Goal: Task Accomplishment & Management: Use online tool/utility

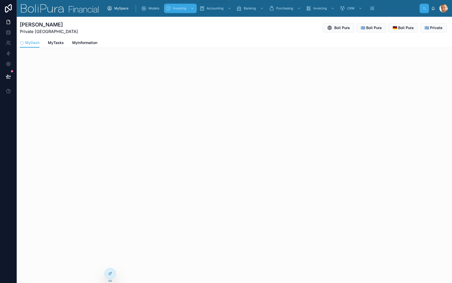
click at [190, 9] on div "scrollable content" at bounding box center [191, 8] width 7 height 8
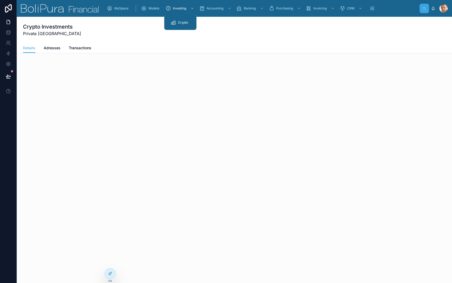
click at [184, 25] on div "Crypto" at bounding box center [181, 22] width 20 height 8
click at [182, 22] on span "Crypto" at bounding box center [183, 22] width 10 height 4
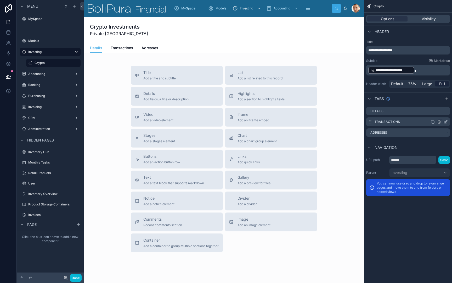
click at [446, 122] on icon "scrollable content" at bounding box center [446, 122] width 4 height 4
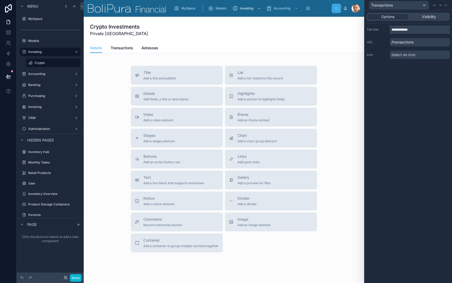
click at [414, 33] on input "**********" at bounding box center [420, 29] width 60 height 8
type input "******"
click at [441, 4] on icon at bounding box center [441, 5] width 4 height 4
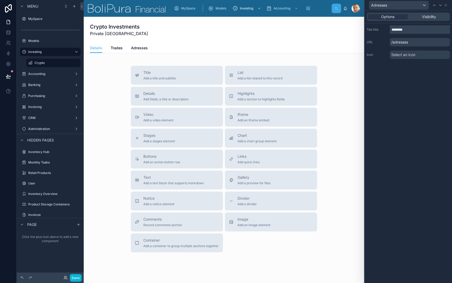
click at [417, 30] on input "********" at bounding box center [420, 29] width 60 height 8
type input "*******"
click at [421, 92] on div "Options Visibility Tab title ******* URL /adresses Icon Select an icon" at bounding box center [408, 146] width 87 height 272
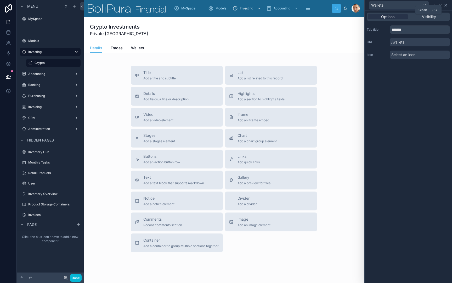
click at [446, 6] on icon at bounding box center [446, 5] width 2 height 2
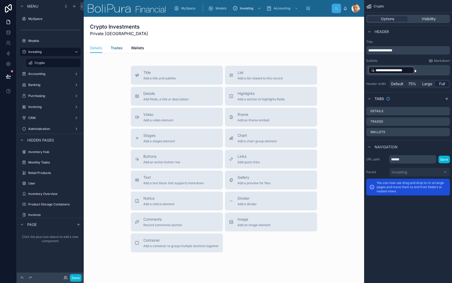
click at [113, 46] on span "Trades" at bounding box center [117, 47] width 12 height 5
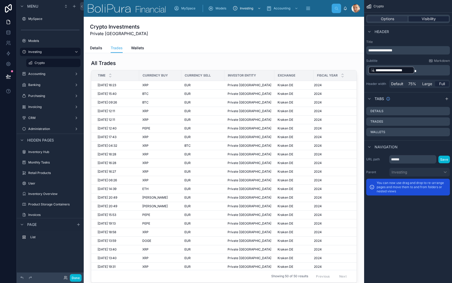
click at [427, 21] on span "Visibility" at bounding box center [429, 18] width 14 height 5
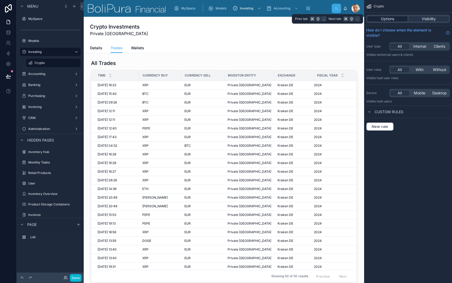
click at [389, 21] on span "Options" at bounding box center [387, 18] width 13 height 5
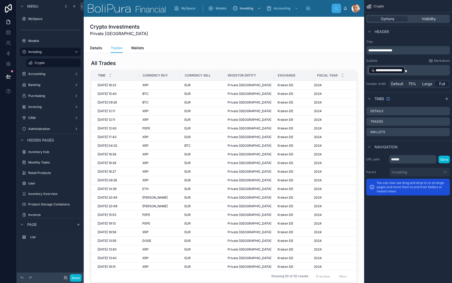
click at [319, 51] on div "Details Trades Wallets" at bounding box center [224, 48] width 268 height 10
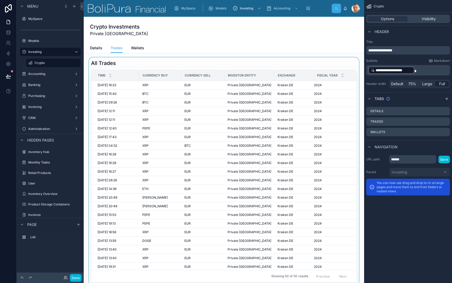
click at [303, 59] on div at bounding box center [224, 170] width 272 height 227
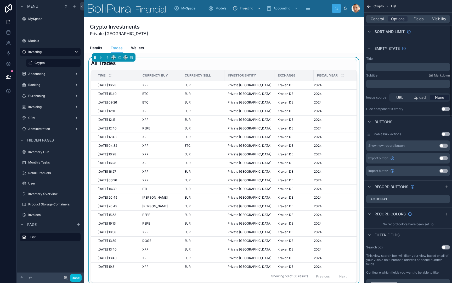
scroll to position [81, 0]
click at [440, 199] on icon "scrollable content" at bounding box center [440, 198] width 0 height 1
click at [437, 189] on icon at bounding box center [437, 188] width 1 height 1
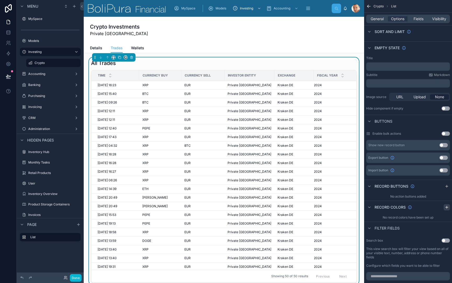
click at [446, 208] on icon "scrollable content" at bounding box center [447, 207] width 4 height 4
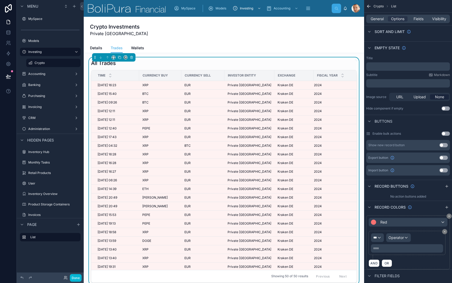
click at [422, 218] on div "Red" at bounding box center [408, 222] width 79 height 8
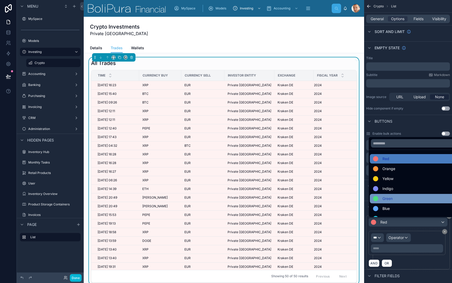
click at [415, 199] on div "Green" at bounding box center [414, 198] width 82 height 6
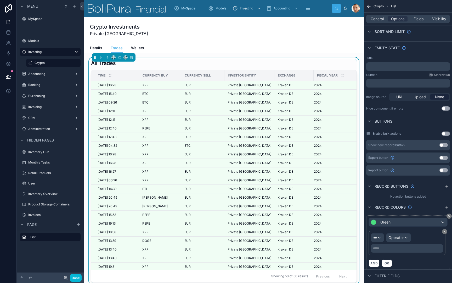
click at [377, 238] on span "***" at bounding box center [375, 237] width 4 height 4
click at [392, 214] on div "scrollable content" at bounding box center [226, 141] width 452 height 283
click at [451, 216] on div "Green *** Operator ***** ﻿ AND OR" at bounding box center [408, 241] width 88 height 56
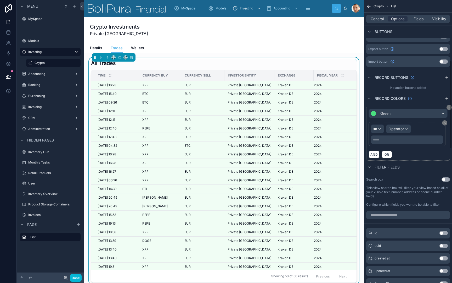
scroll to position [169, 0]
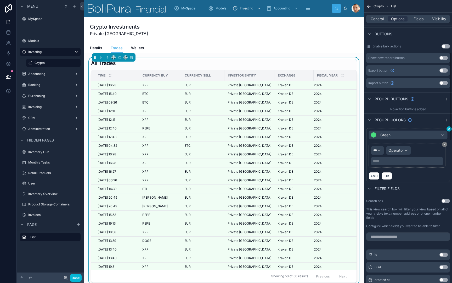
click at [449, 129] on icon "scrollable content" at bounding box center [449, 128] width 3 height 3
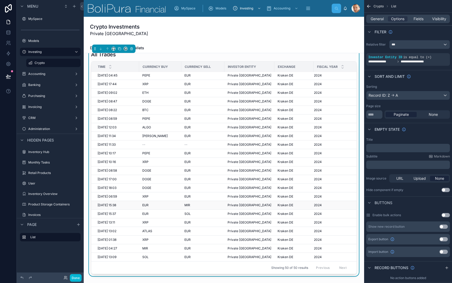
scroll to position [9, 0]
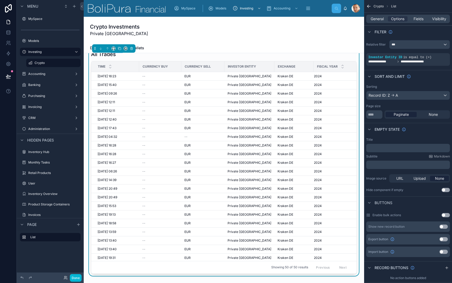
click at [158, 45] on div "Details Trades Wallets" at bounding box center [224, 48] width 268 height 10
click at [88, 45] on div "Crypto Investments Private Germany Trades Details Trades Wallets" at bounding box center [224, 35] width 281 height 36
click at [99, 40] on div "Crypto Investments Private [GEOGRAPHIC_DATA]" at bounding box center [224, 30] width 268 height 26
click at [89, 49] on div "Crypto Investments Private Germany Trades Details Trades Wallets" at bounding box center [224, 35] width 281 height 36
click at [147, 61] on th "Currency Buy" at bounding box center [160, 66] width 42 height 11
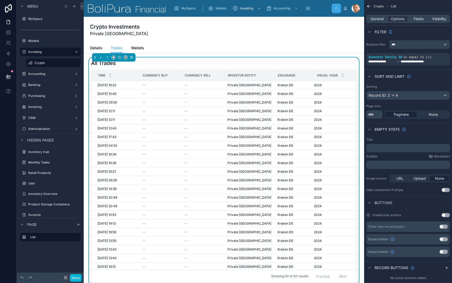
scroll to position [0, 0]
click at [175, 36] on div "Crypto Investments Private [GEOGRAPHIC_DATA]" at bounding box center [224, 30] width 268 height 14
click at [94, 48] on span "Details" at bounding box center [96, 47] width 12 height 5
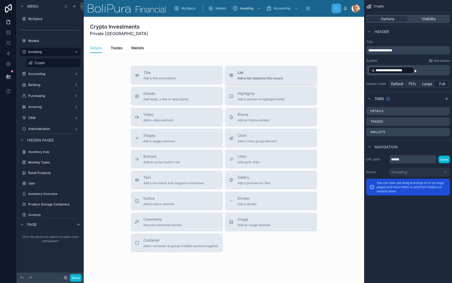
click at [249, 71] on span "List" at bounding box center [260, 72] width 45 height 5
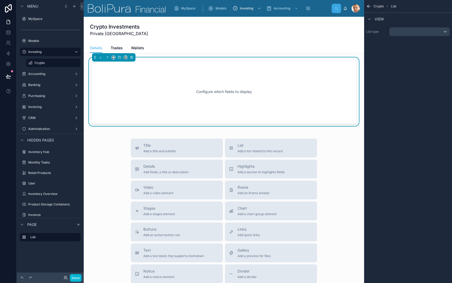
click at [421, 29] on div "scrollable content" at bounding box center [420, 31] width 60 height 8
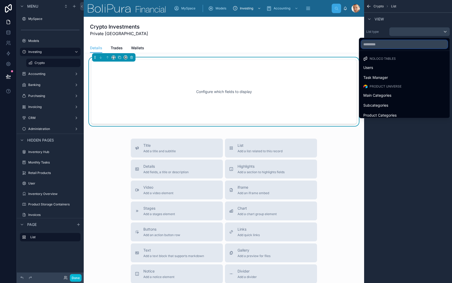
click at [398, 46] on input "text" at bounding box center [404, 44] width 86 height 8
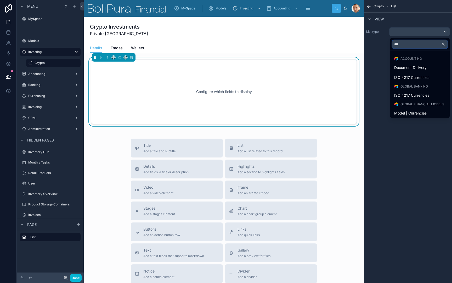
type input "****"
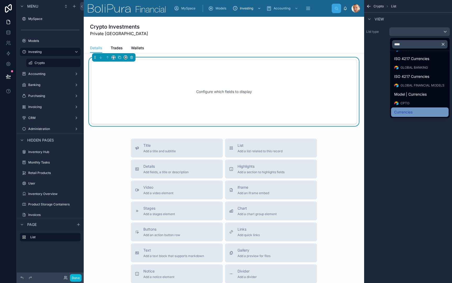
click at [409, 115] on div "Currencies" at bounding box center [420, 111] width 58 height 9
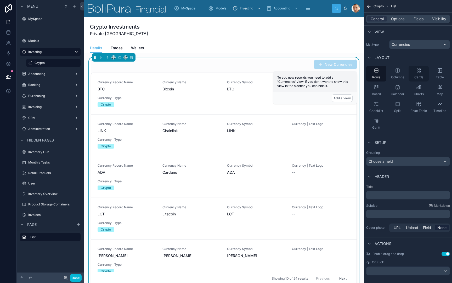
click at [418, 69] on icon "scrollable content" at bounding box center [418, 70] width 5 height 5
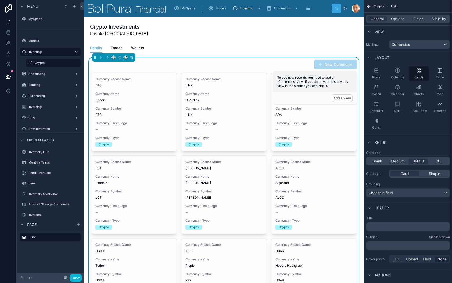
scroll to position [0, 0]
click at [397, 17] on span "Options" at bounding box center [397, 18] width 13 height 5
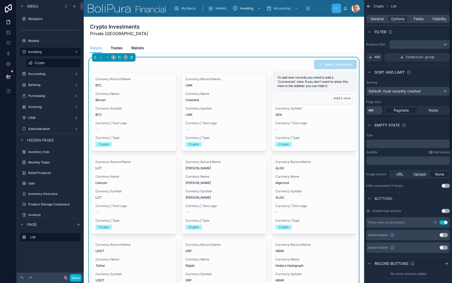
click at [443, 222] on button "Use setting" at bounding box center [444, 222] width 8 height 4
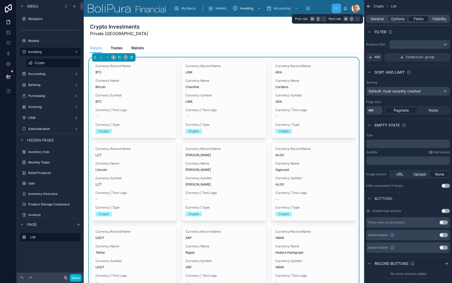
click at [419, 20] on span "Fields" at bounding box center [419, 18] width 10 height 5
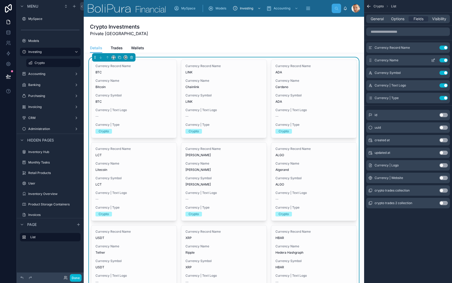
click at [444, 61] on button "Use setting" at bounding box center [444, 60] width 8 height 4
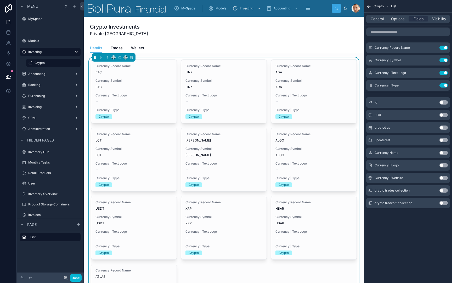
click at [444, 61] on button "Use setting" at bounding box center [444, 60] width 8 height 4
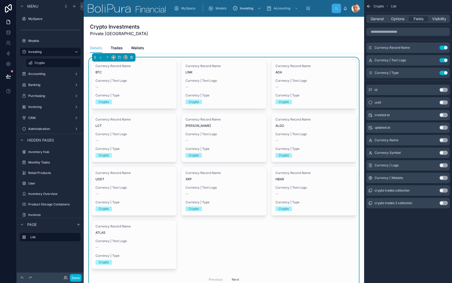
click at [444, 61] on button "Use setting" at bounding box center [444, 60] width 8 height 4
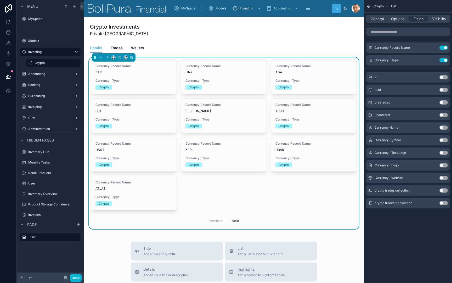
click at [444, 61] on button "Use setting" at bounding box center [444, 60] width 8 height 4
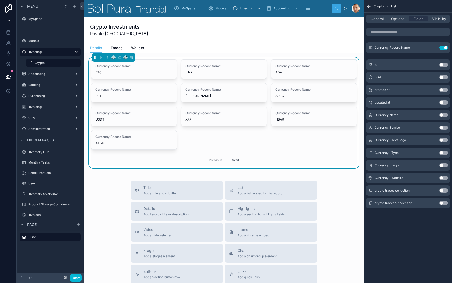
click at [445, 165] on button "Use setting" at bounding box center [444, 165] width 8 height 4
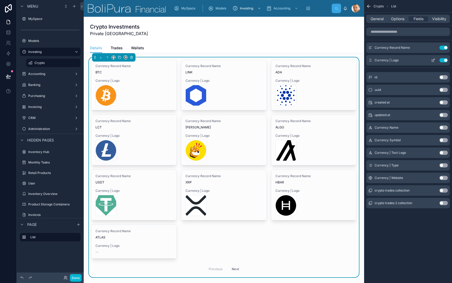
click at [433, 61] on icon "scrollable content" at bounding box center [434, 60] width 2 height 2
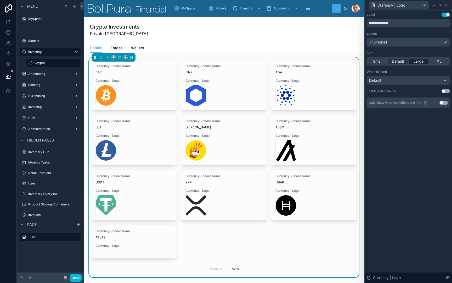
click at [423, 63] on span "Large" at bounding box center [419, 61] width 10 height 5
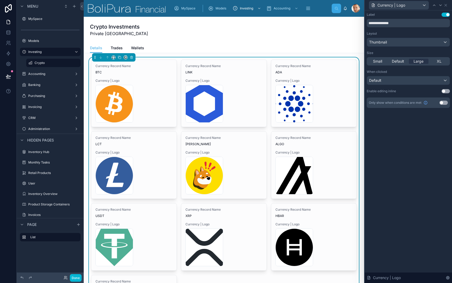
click at [445, 13] on button "Use setting" at bounding box center [446, 15] width 8 height 4
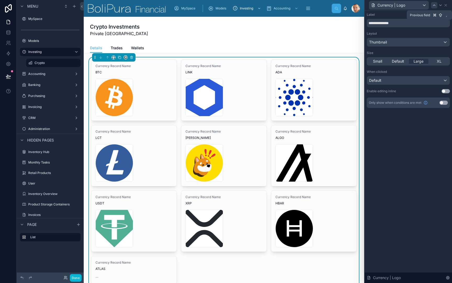
click at [434, 6] on icon at bounding box center [434, 5] width 4 height 4
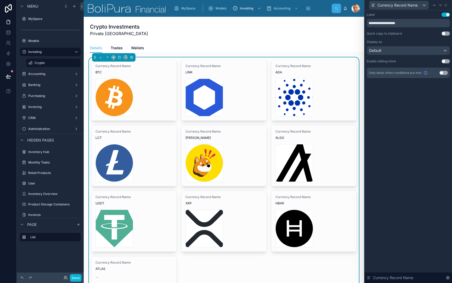
click at [444, 15] on button "Use setting" at bounding box center [446, 15] width 8 height 4
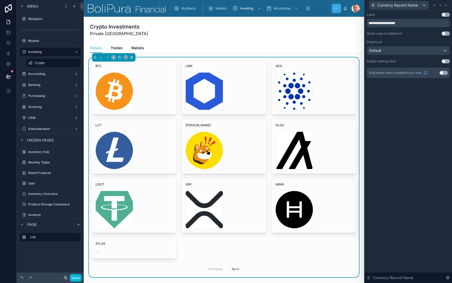
click at [427, 48] on div "Default" at bounding box center [408, 50] width 83 height 8
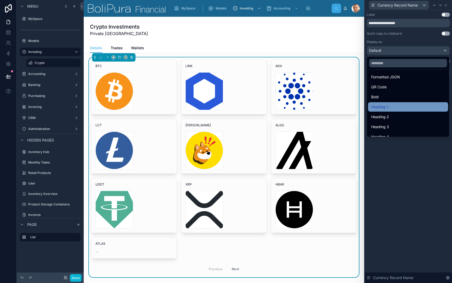
scroll to position [52, 0]
click at [402, 105] on div "Heading 1" at bounding box center [408, 106] width 74 height 6
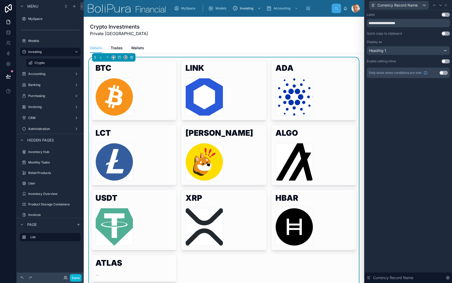
click at [405, 52] on div "Heading 1" at bounding box center [408, 50] width 83 height 8
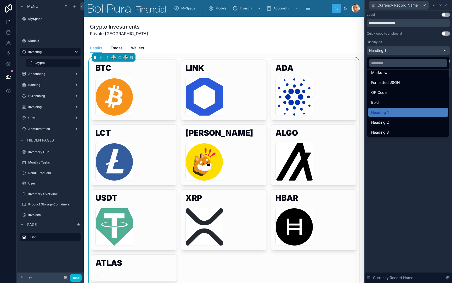
scroll to position [53, 0]
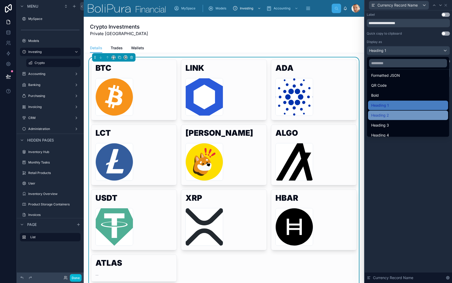
click at [397, 116] on div "Heading 2" at bounding box center [408, 115] width 74 height 6
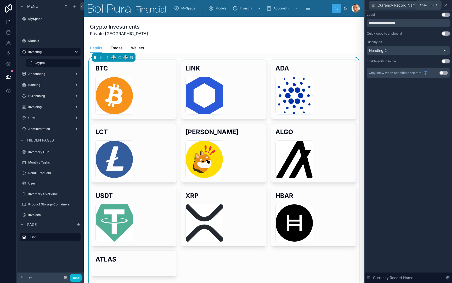
click at [446, 5] on icon at bounding box center [446, 5] width 4 height 4
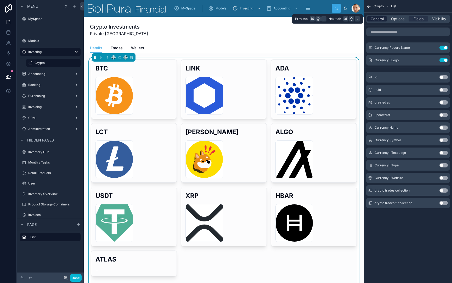
click at [378, 19] on span "General" at bounding box center [377, 18] width 13 height 5
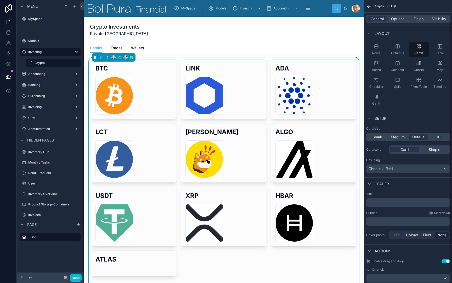
scroll to position [33, 0]
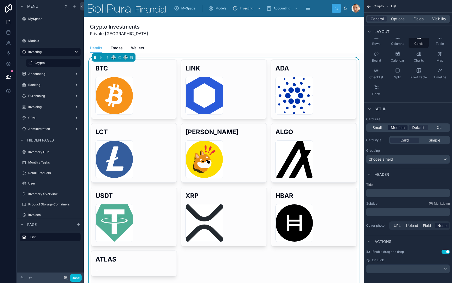
click at [399, 128] on span "Medium" at bounding box center [398, 127] width 14 height 5
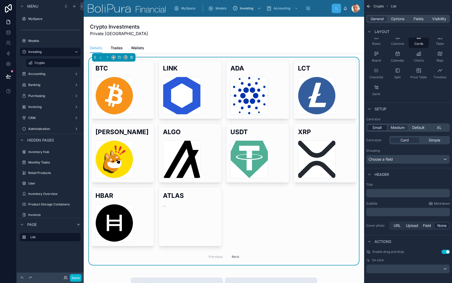
click at [382, 128] on span "Small" at bounding box center [377, 127] width 9 height 5
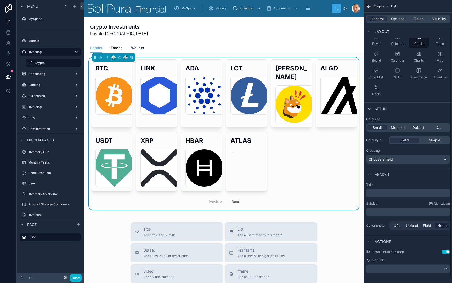
scroll to position [26, 0]
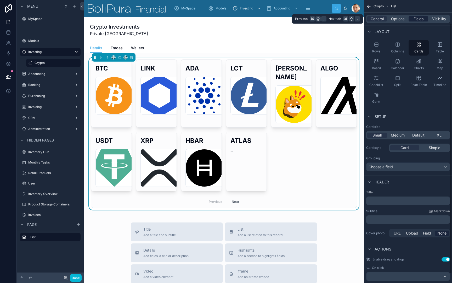
click at [420, 16] on span "Fields" at bounding box center [419, 18] width 10 height 5
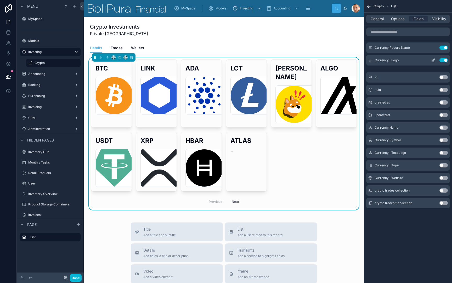
click at [434, 60] on icon "scrollable content" at bounding box center [434, 60] width 2 height 2
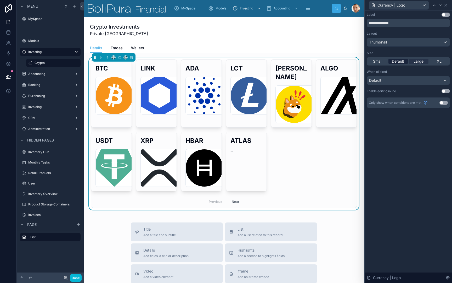
click at [396, 61] on span "Default" at bounding box center [398, 61] width 12 height 5
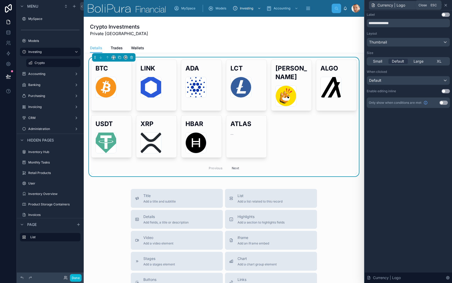
click at [445, 6] on icon at bounding box center [446, 5] width 4 height 4
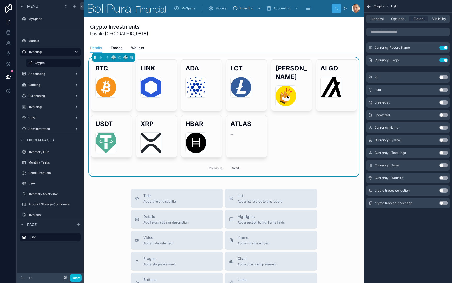
click at [407, 273] on div "Crypto List General Options Fields Visibility Currency Record Name Use setting …" at bounding box center [408, 141] width 88 height 283
click at [406, 68] on div "Currency Record Name Use setting Currency | Logo Use setting id Use setting uui…" at bounding box center [408, 119] width 88 height 189
click at [383, 38] on div "Currency Record Name Use setting Currency | Logo Use setting id Use setting uui…" at bounding box center [408, 119] width 88 height 189
click at [344, 31] on div "Crypto Investments Private [GEOGRAPHIC_DATA]" at bounding box center [224, 30] width 268 height 14
click at [376, 19] on span "General" at bounding box center [377, 18] width 13 height 5
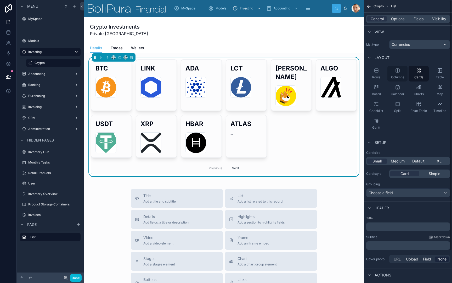
click at [397, 69] on icon "scrollable content" at bounding box center [397, 70] width 5 height 5
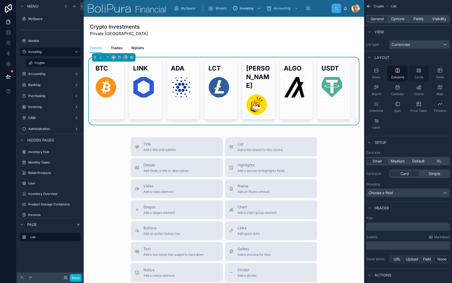
click at [417, 70] on icon "scrollable content" at bounding box center [417, 69] width 1 height 1
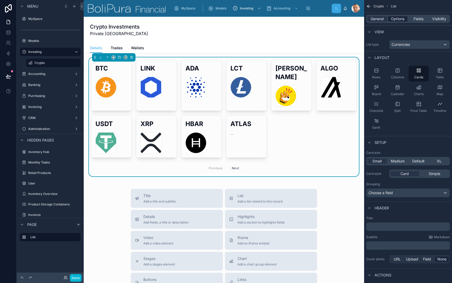
click at [399, 20] on span "Options" at bounding box center [397, 18] width 13 height 5
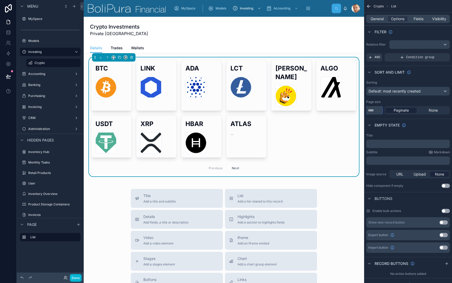
click at [376, 111] on input "**" at bounding box center [374, 110] width 16 height 8
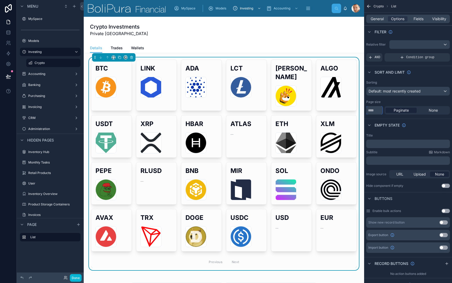
type input "***"
click at [422, 47] on div "scrollable content" at bounding box center [420, 44] width 60 height 8
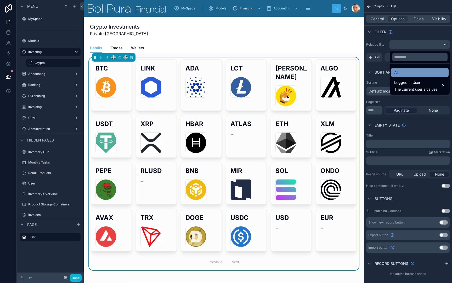
click at [415, 71] on div "All" at bounding box center [419, 72] width 51 height 6
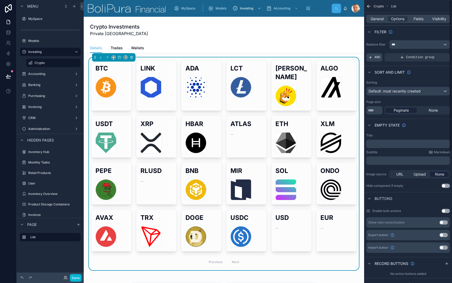
click at [376, 57] on span "AND" at bounding box center [378, 57] width 6 height 4
click at [437, 54] on icon "scrollable content" at bounding box center [438, 53] width 2 height 2
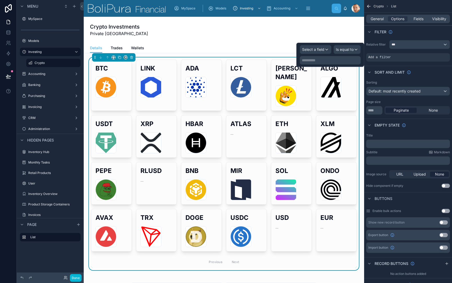
click at [323, 49] on span "Select a field" at bounding box center [313, 49] width 22 height 4
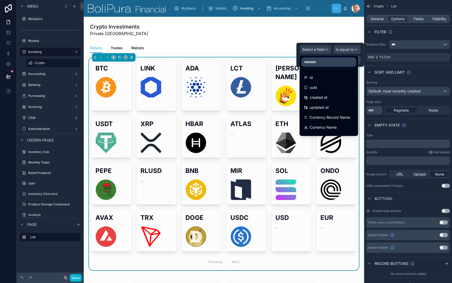
click at [321, 61] on input "text" at bounding box center [329, 62] width 54 height 8
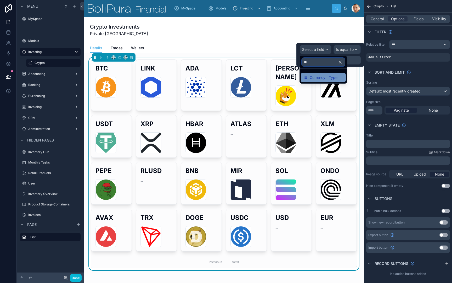
type input "**"
click at [319, 79] on span "Currency | Type" at bounding box center [324, 77] width 28 height 6
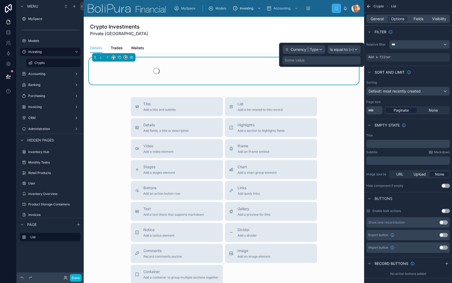
click at [337, 59] on div "Some value" at bounding box center [322, 60] width 78 height 8
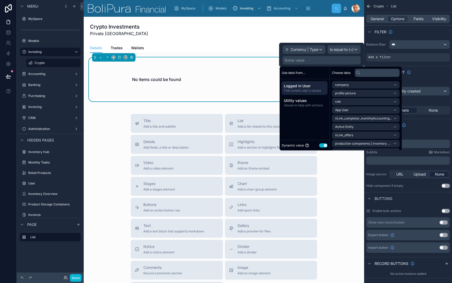
click at [322, 146] on button "Use setting" at bounding box center [323, 145] width 8 height 4
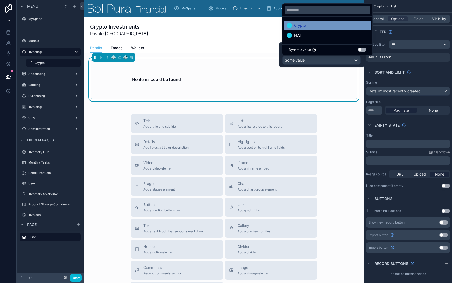
click at [320, 26] on div "Crypto" at bounding box center [328, 25] width 82 height 6
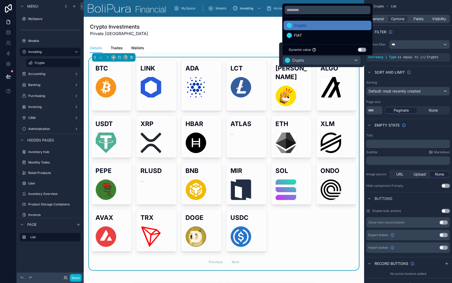
click at [285, 228] on div "BTC bitcoin-btc-logo .svg LINK chainlink-link-logo .svg [PERSON_NAME]-ada-logo …" at bounding box center [224, 163] width 266 height 208
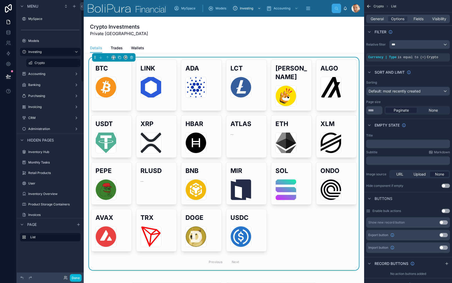
click at [7, 116] on div at bounding box center [8, 141] width 17 height 283
click at [9, 75] on icon at bounding box center [8, 76] width 5 height 5
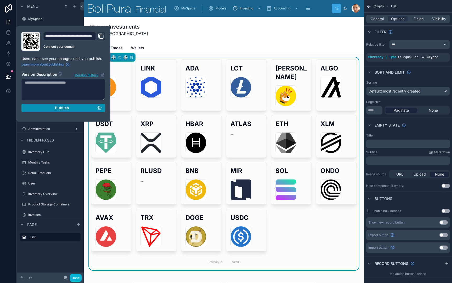
click at [63, 108] on span "Publish" at bounding box center [62, 107] width 14 height 5
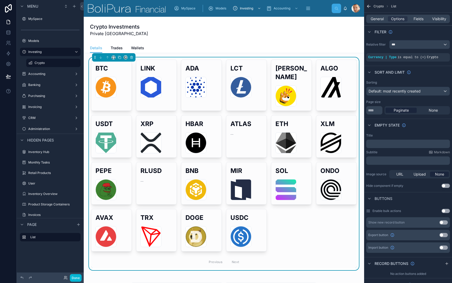
click at [5, 130] on div at bounding box center [8, 141] width 17 height 283
click at [140, 47] on span "Wallets" at bounding box center [137, 47] width 13 height 5
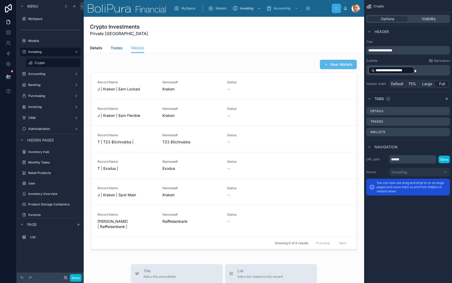
click at [116, 49] on span "Trades" at bounding box center [117, 47] width 12 height 5
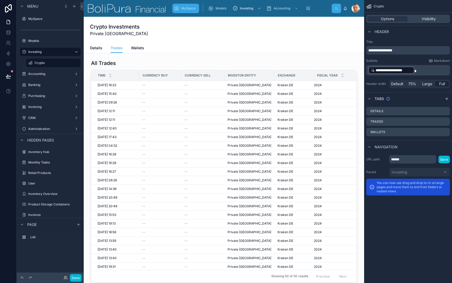
click at [187, 10] on div "MySpace" at bounding box center [186, 8] width 24 height 8
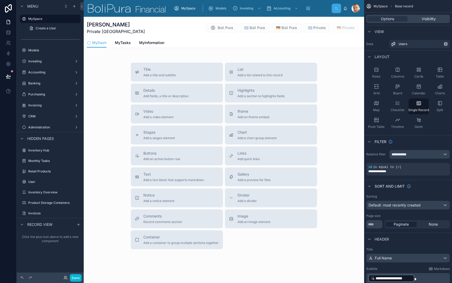
click at [64, 236] on div "Click the plus icon above to add a new component" at bounding box center [50, 238] width 67 height 17
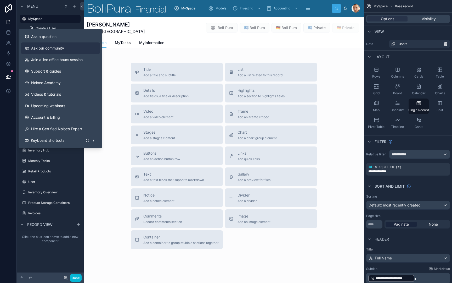
click at [43, 47] on span "Ask our community" at bounding box center [47, 48] width 33 height 5
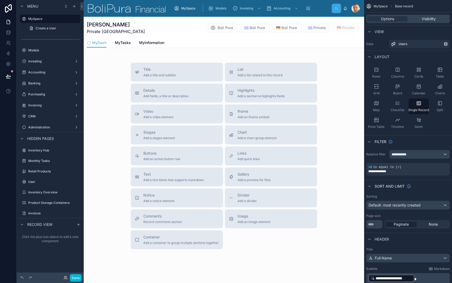
click at [182, 53] on div at bounding box center [224, 154] width 281 height 274
click at [254, 28] on span "🇬🇷 Boli Pura" at bounding box center [255, 27] width 30 height 5
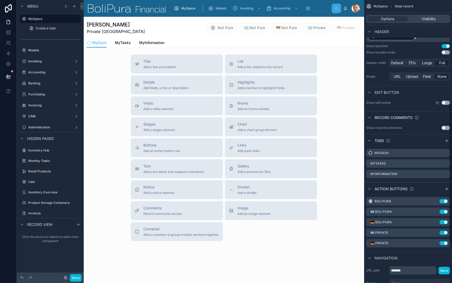
scroll to position [277, 0]
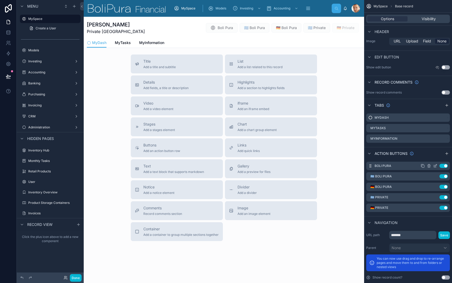
click at [436, 166] on icon "scrollable content" at bounding box center [435, 166] width 4 height 4
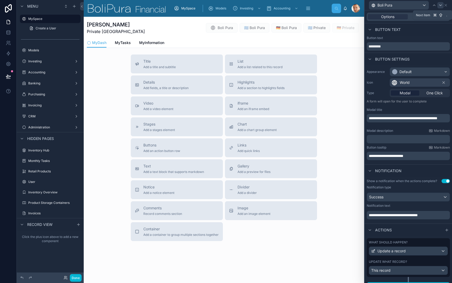
click at [441, 4] on icon at bounding box center [441, 5] width 4 height 4
click at [399, 44] on input "**********" at bounding box center [408, 46] width 83 height 8
click at [376, 47] on input "**********" at bounding box center [408, 46] width 83 height 8
type input "**********"
click at [440, 6] on icon at bounding box center [441, 5] width 4 height 4
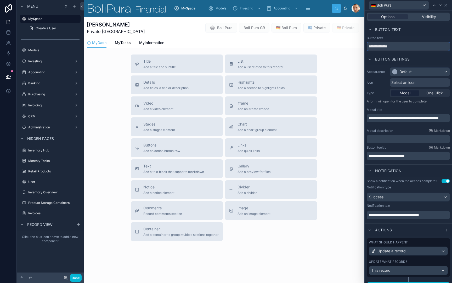
click at [397, 45] on input "**********" at bounding box center [408, 46] width 83 height 8
click at [375, 47] on input "**********" at bounding box center [408, 46] width 83 height 8
type input "**********"
click at [440, 5] on icon at bounding box center [441, 5] width 4 height 4
click at [375, 46] on input "**********" at bounding box center [408, 46] width 83 height 8
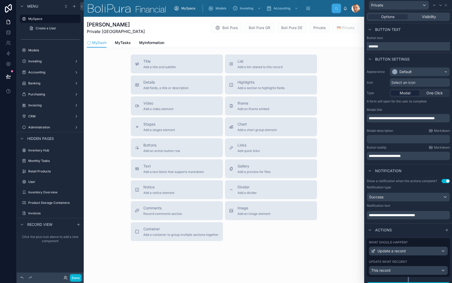
click at [396, 48] on input "*******" at bounding box center [408, 46] width 83 height 8
type input "**********"
click at [440, 4] on icon at bounding box center [441, 5] width 4 height 4
click at [376, 47] on input "**********" at bounding box center [408, 46] width 83 height 8
click at [388, 44] on input "*******" at bounding box center [408, 46] width 83 height 8
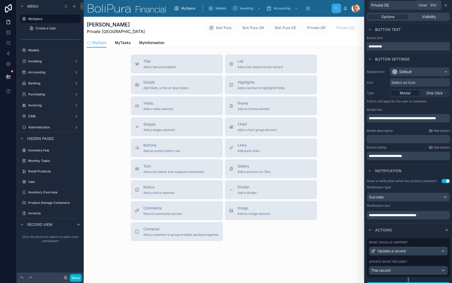
type input "**********"
click at [447, 6] on icon at bounding box center [446, 5] width 4 height 4
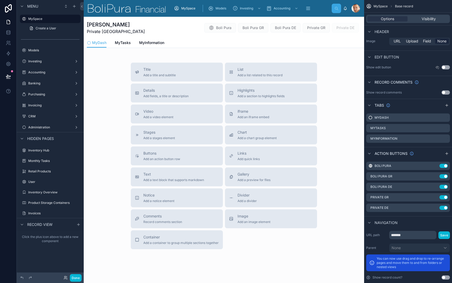
scroll to position [0, 0]
click at [151, 46] on link "MyInformation" at bounding box center [151, 43] width 25 height 10
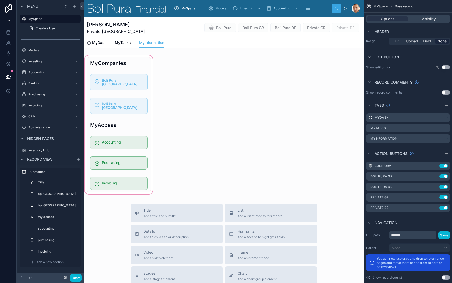
click at [124, 64] on div at bounding box center [119, 124] width 70 height 141
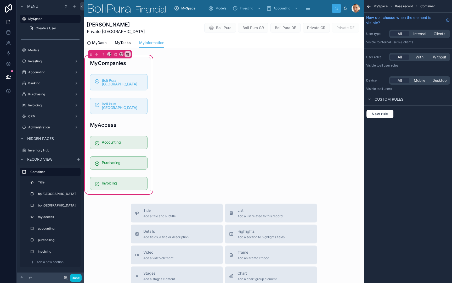
click at [124, 64] on div at bounding box center [119, 63] width 64 height 12
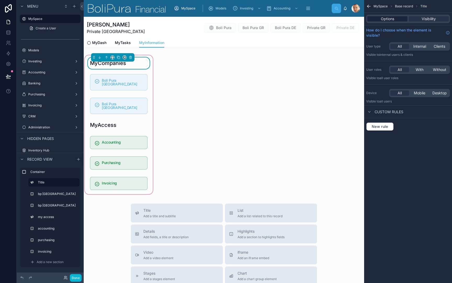
click at [388, 18] on span "Options" at bounding box center [387, 18] width 13 height 5
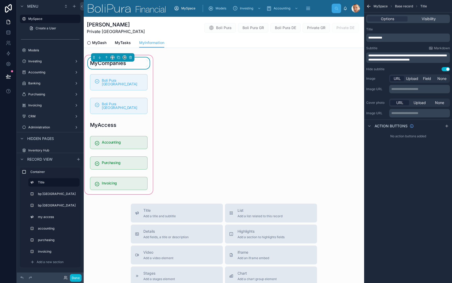
click at [378, 36] on span "**********" at bounding box center [375, 37] width 14 height 3
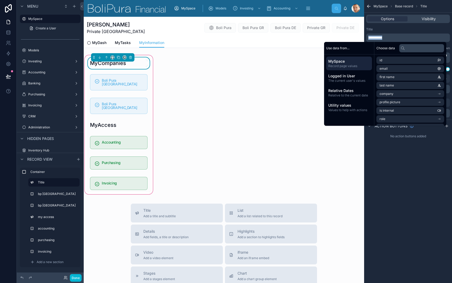
click at [378, 36] on span "**********" at bounding box center [375, 37] width 14 height 3
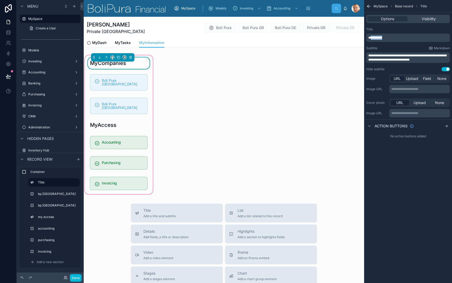
drag, startPoint x: 374, startPoint y: 37, endPoint x: 390, endPoint y: 38, distance: 15.5
click at [382, 38] on span "**********" at bounding box center [375, 37] width 14 height 3
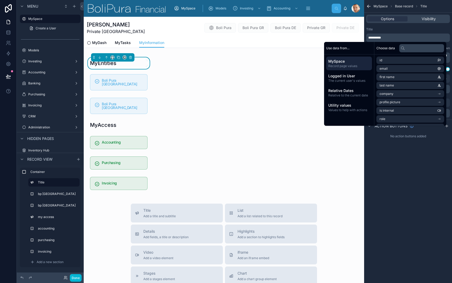
click at [211, 84] on div "MyEntities Boli Pura [GEOGRAPHIC_DATA] Boli Pura [GEOGRAPHIC_DATA] MyAccess Acc…" at bounding box center [224, 124] width 281 height 141
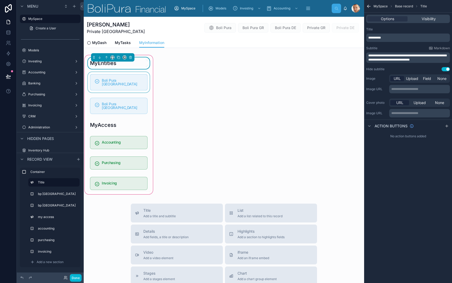
click at [146, 85] on div at bounding box center [119, 82] width 64 height 20
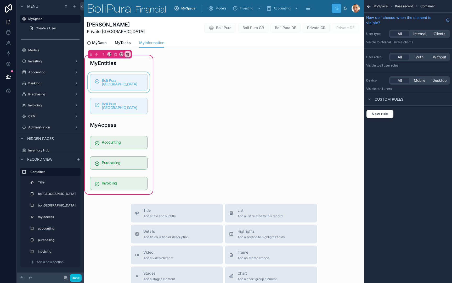
click at [145, 88] on div at bounding box center [119, 82] width 64 height 20
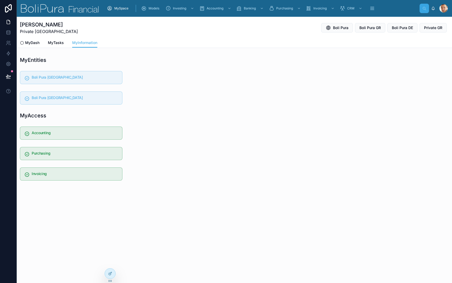
click at [74, 33] on span "Private [GEOGRAPHIC_DATA]" at bounding box center [49, 31] width 58 height 6
click at [54, 29] on span "Private [GEOGRAPHIC_DATA]" at bounding box center [49, 31] width 58 height 6
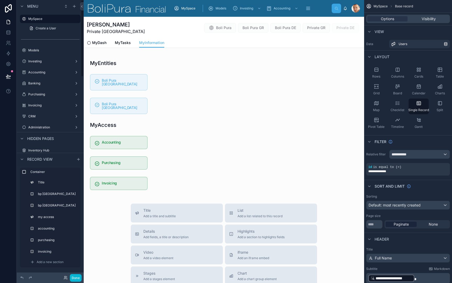
click at [112, 30] on span "Private [GEOGRAPHIC_DATA]" at bounding box center [116, 31] width 58 height 6
click at [132, 34] on span "Private [GEOGRAPHIC_DATA]" at bounding box center [116, 31] width 58 height 6
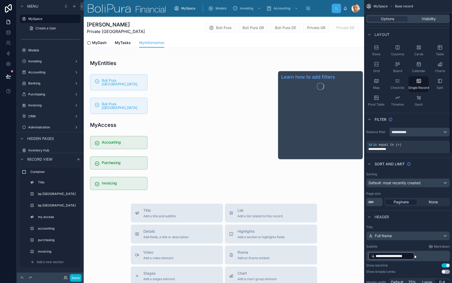
scroll to position [29, 0]
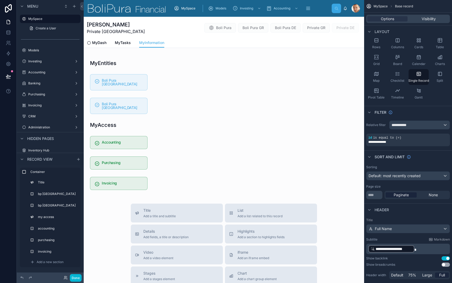
click at [426, 250] on p "**********" at bounding box center [408, 248] width 81 height 8
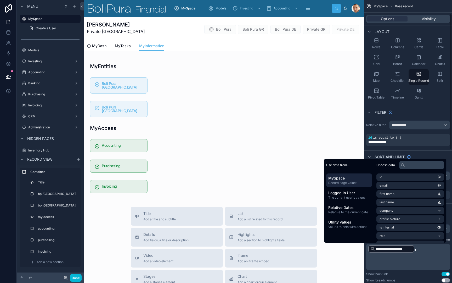
scroll to position [0, 0]
click at [317, 76] on div "MyEntities Boli Pura [GEOGRAPHIC_DATA] Boli Pura [GEOGRAPHIC_DATA] MyAccess Acc…" at bounding box center [224, 127] width 281 height 141
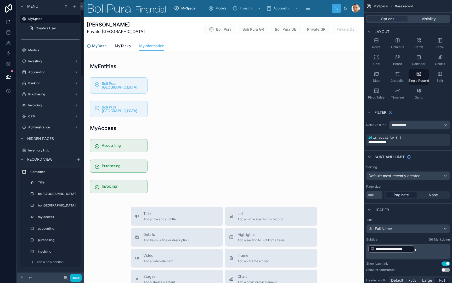
click at [103, 46] on span "MyDash" at bounding box center [99, 45] width 14 height 5
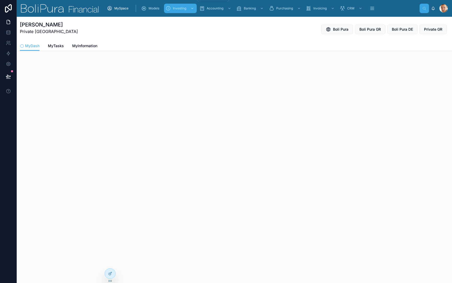
click at [182, 10] on span "Investing" at bounding box center [179, 8] width 13 height 4
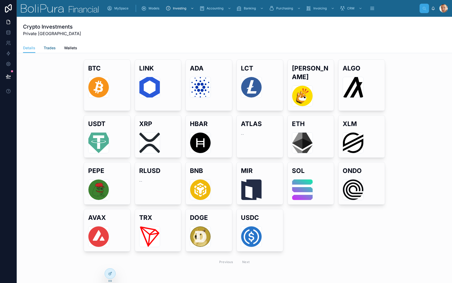
click at [48, 50] on span "Trades" at bounding box center [50, 47] width 12 height 5
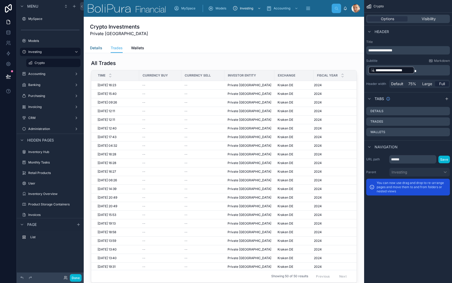
click at [96, 50] on span "Details" at bounding box center [96, 47] width 12 height 5
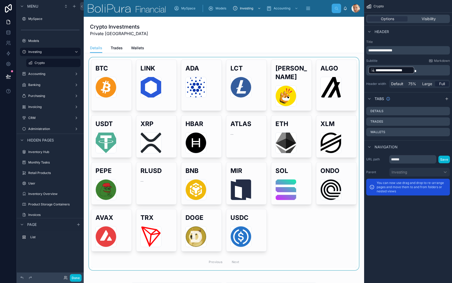
click at [206, 59] on div at bounding box center [224, 163] width 272 height 212
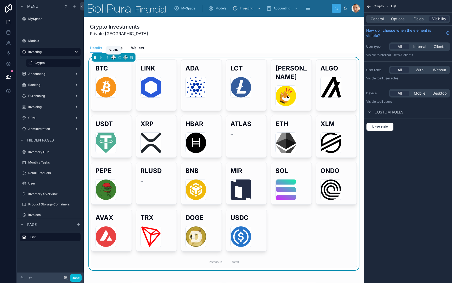
click at [113, 57] on icon at bounding box center [114, 57] width 4 height 4
click at [129, 125] on span "Full width" at bounding box center [124, 127] width 16 height 6
click at [282, 238] on div "BTC bitcoin-btc-logo .svg LINK chainlink-link-logo .svg [PERSON_NAME]-ada-logo …" at bounding box center [224, 163] width 266 height 208
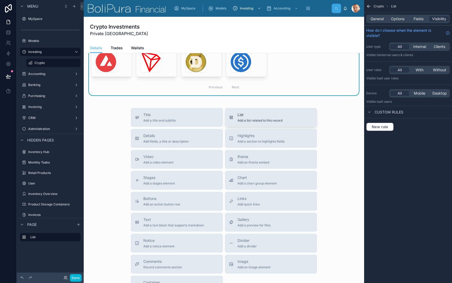
scroll to position [196, 0]
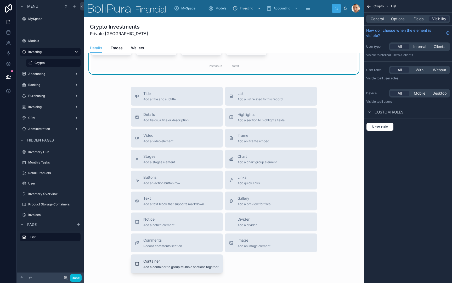
click at [177, 260] on button "Container Add a container to group multiple sections together" at bounding box center [177, 263] width 92 height 19
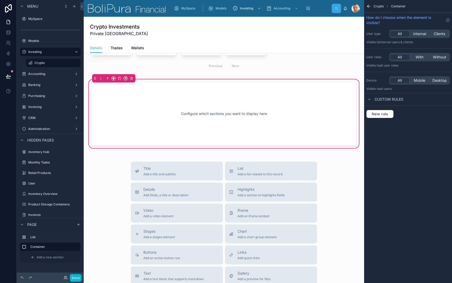
scroll to position [151, 0]
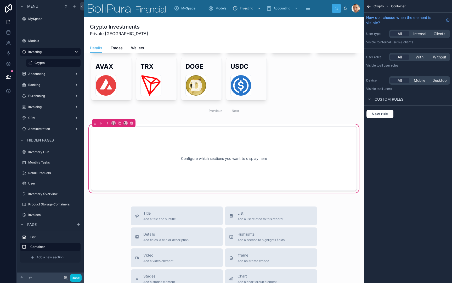
click at [128, 164] on div "Configure which sections you want to display here" at bounding box center [224, 158] width 249 height 47
click at [55, 255] on span "Add a new section" at bounding box center [50, 257] width 27 height 4
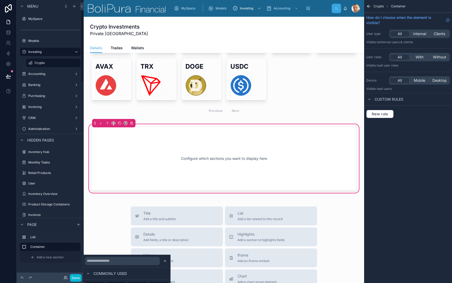
click at [65, 263] on div "List Container Add a new section" at bounding box center [50, 248] width 67 height 37
click at [55, 248] on label "Container" at bounding box center [53, 246] width 46 height 4
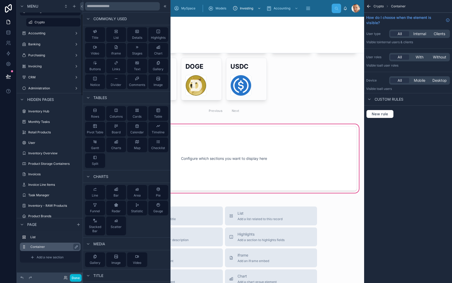
scroll to position [47, 0]
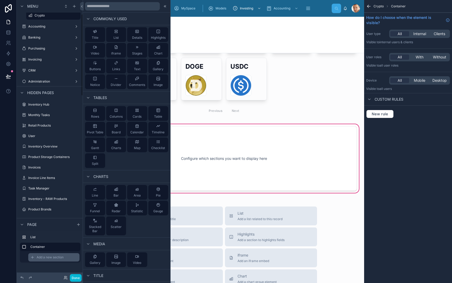
click at [53, 257] on span "Add a new section" at bounding box center [50, 257] width 27 height 4
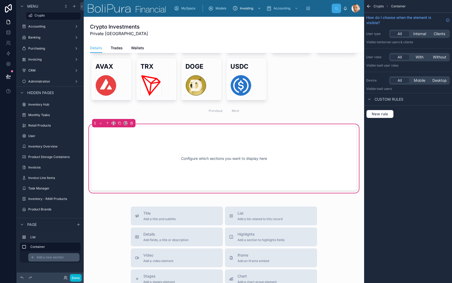
click at [56, 256] on span "Add a new section" at bounding box center [50, 257] width 27 height 4
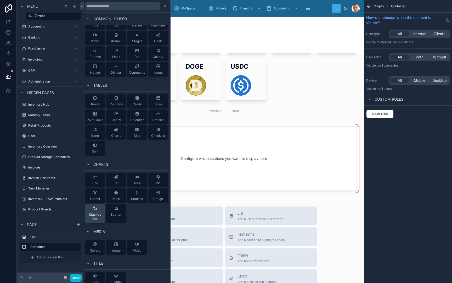
scroll to position [13, 0]
click at [59, 249] on div "Container" at bounding box center [54, 246] width 48 height 6
click at [34, 246] on label "Container" at bounding box center [53, 246] width 46 height 4
click at [210, 148] on div "Configure which sections you want to display here" at bounding box center [224, 158] width 249 height 47
click at [195, 111] on div "BTC bitcoin-btc-logo .svg LINK chainlink-link-logo .svg [PERSON_NAME]-ada-logo …" at bounding box center [224, 168] width 281 height 532
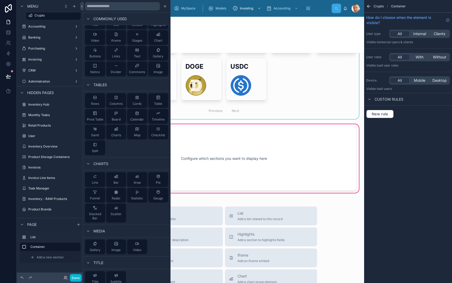
click at [271, 79] on div at bounding box center [224, 12] width 272 height 212
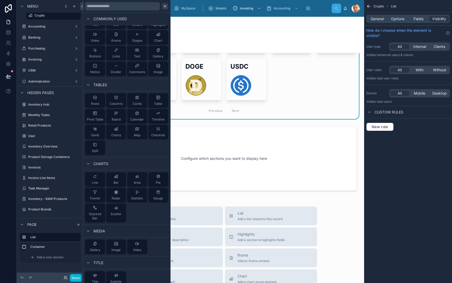
click at [164, 6] on icon at bounding box center [164, 6] width 1 height 2
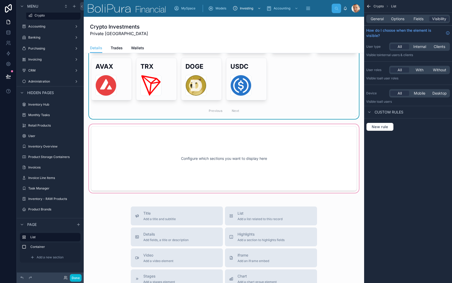
click at [115, 123] on div at bounding box center [224, 158] width 272 height 71
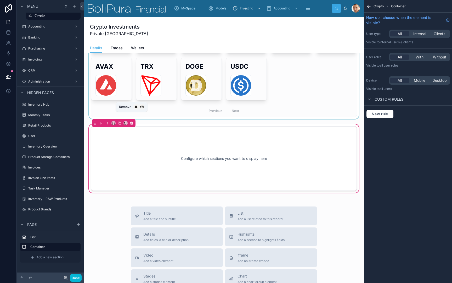
click at [132, 121] on icon at bounding box center [132, 123] width 4 height 4
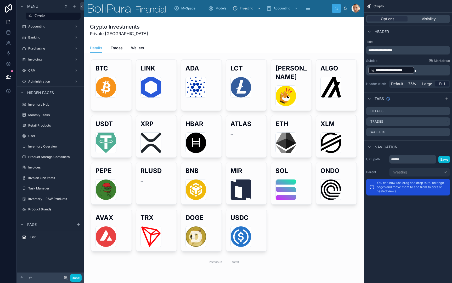
scroll to position [0, 0]
click at [114, 50] on span "Trades" at bounding box center [117, 47] width 12 height 5
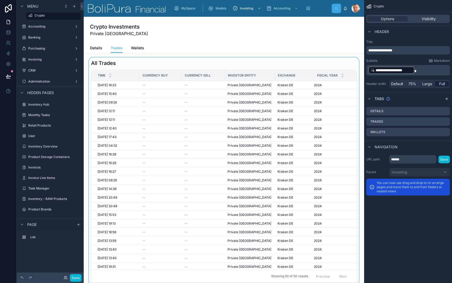
click at [176, 64] on div at bounding box center [224, 170] width 272 height 227
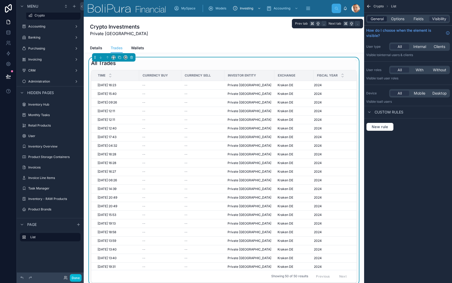
click at [380, 18] on span "General" at bounding box center [377, 18] width 13 height 5
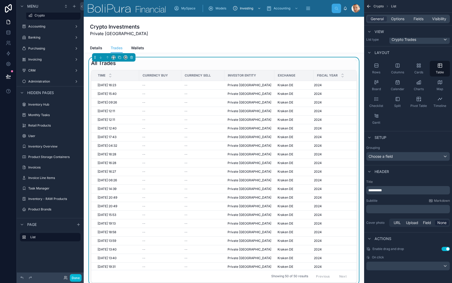
click at [397, 143] on div "Setup" at bounding box center [408, 137] width 88 height 13
click at [307, 63] on div "All Trades" at bounding box center [224, 62] width 266 height 7
click at [394, 22] on div "General Options Fields Visibility" at bounding box center [408, 19] width 84 height 8
click at [396, 20] on span "Options" at bounding box center [397, 18] width 13 height 5
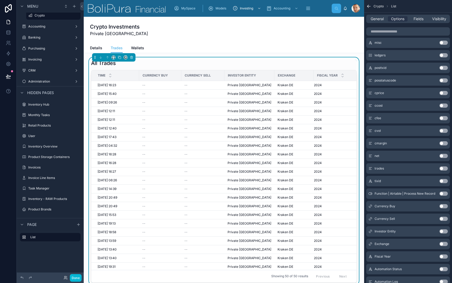
scroll to position [534, 0]
click at [444, 257] on button "Use setting" at bounding box center [444, 256] width 8 height 4
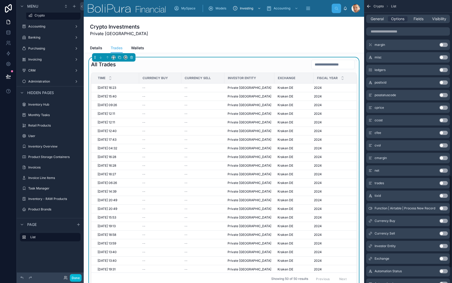
click at [333, 63] on input "text" at bounding box center [333, 64] width 43 height 7
click at [253, 64] on div "All Trades" at bounding box center [224, 64] width 266 height 10
click at [324, 73] on div "Fiscal Year" at bounding box center [340, 78] width 52 height 10
click at [420, 20] on span "Fields" at bounding box center [419, 18] width 10 height 5
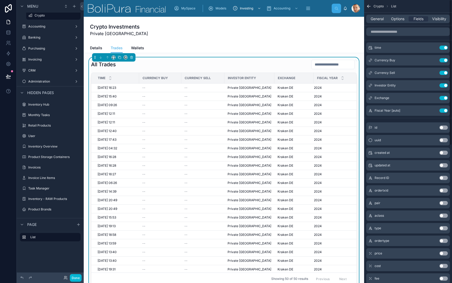
scroll to position [0, 0]
click at [443, 111] on button "Use setting" at bounding box center [444, 110] width 8 height 4
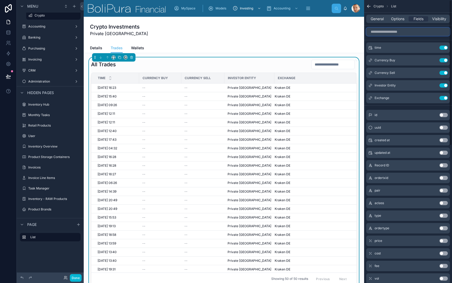
click at [400, 32] on input "scrollable content" at bounding box center [408, 31] width 84 height 8
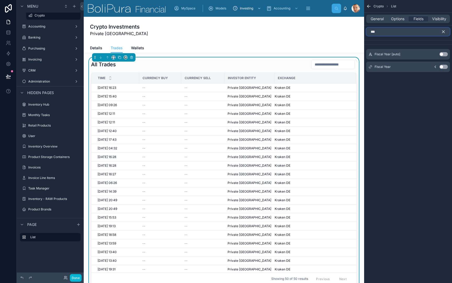
type input "***"
click at [445, 66] on button "Use setting" at bounding box center [444, 67] width 8 height 4
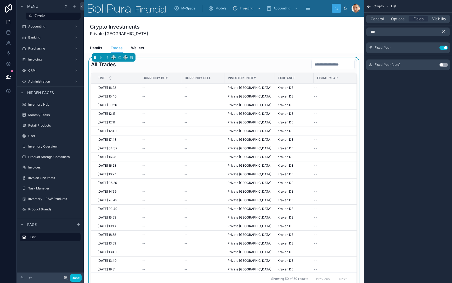
click at [443, 31] on icon "scrollable content" at bounding box center [444, 32] width 2 height 2
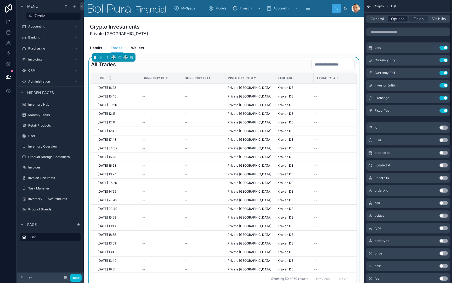
click at [403, 19] on span "Options" at bounding box center [397, 18] width 13 height 5
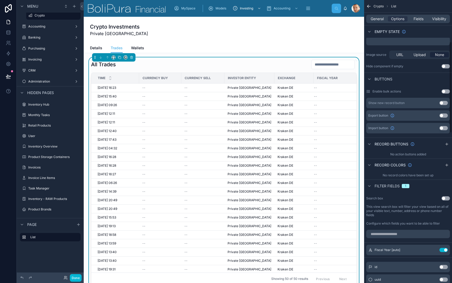
scroll to position [129, 0]
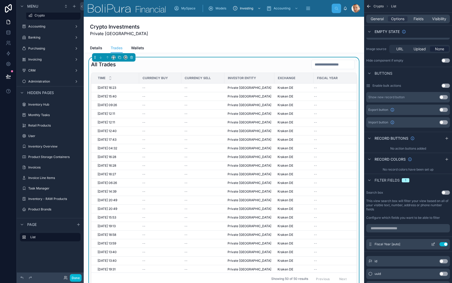
click at [440, 244] on button "Use setting" at bounding box center [444, 244] width 8 height 4
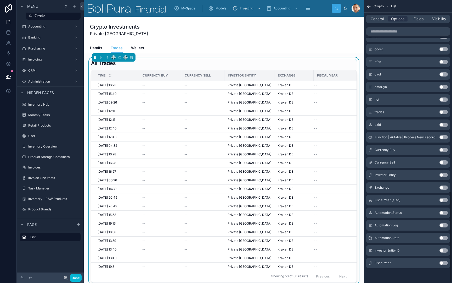
scroll to position [590, 0]
click at [445, 263] on button "Use setting" at bounding box center [444, 263] width 8 height 4
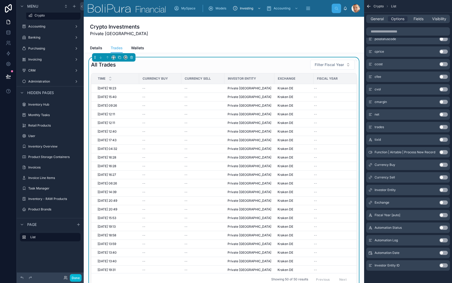
click at [291, 65] on div "All Trades Filter Fiscal Year" at bounding box center [224, 64] width 266 height 10
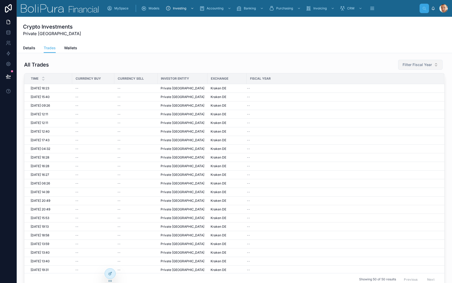
click at [414, 65] on span "Filter Fiscal Year" at bounding box center [417, 64] width 29 height 5
click at [378, 64] on div "All Trades Filter Fiscal Year" at bounding box center [234, 64] width 421 height 10
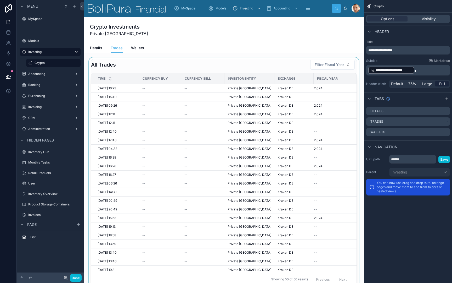
click at [325, 79] on span "Fiscal Year" at bounding box center [327, 78] width 21 height 4
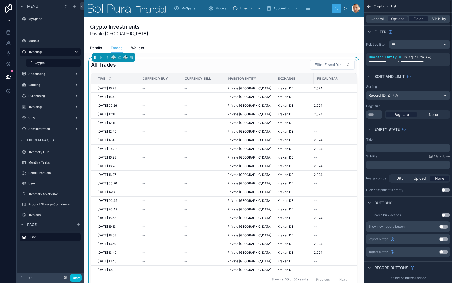
click at [417, 19] on span "Fields" at bounding box center [419, 18] width 10 height 5
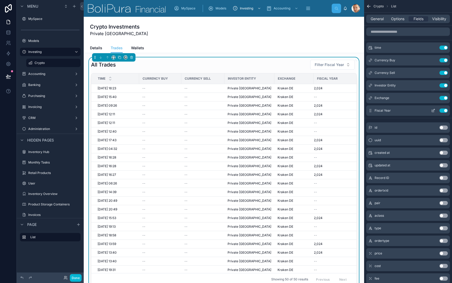
click at [433, 111] on icon "scrollable content" at bounding box center [433, 110] width 4 height 4
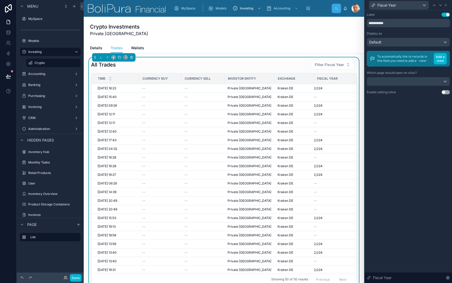
click at [423, 43] on div "Default" at bounding box center [408, 42] width 83 height 8
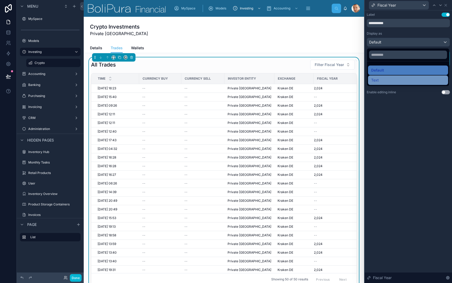
click at [410, 80] on div "Text" at bounding box center [408, 80] width 74 height 6
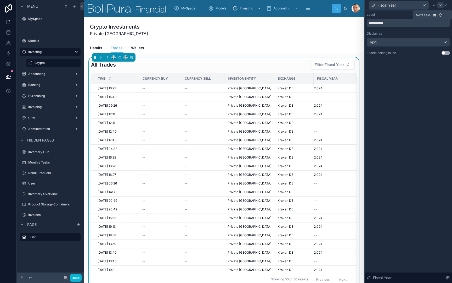
click at [441, 6] on icon at bounding box center [441, 5] width 4 height 4
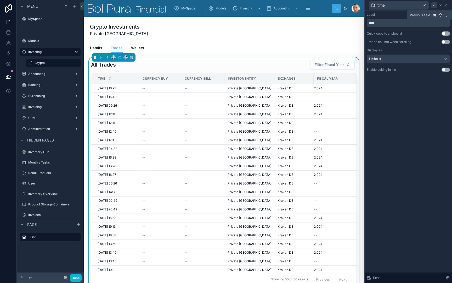
click at [434, 5] on icon at bounding box center [434, 5] width 2 height 1
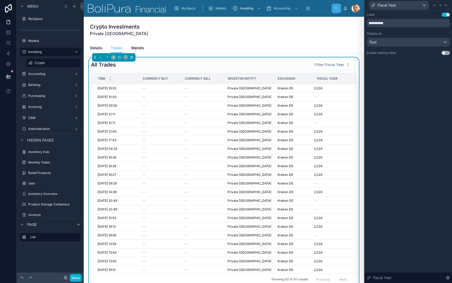
click at [427, 61] on div "**********" at bounding box center [408, 38] width 87 height 57
click at [350, 38] on div "Crypto Investments Private [GEOGRAPHIC_DATA]" at bounding box center [224, 30] width 268 height 26
click at [330, 28] on div "Crypto Investments Private [GEOGRAPHIC_DATA]" at bounding box center [224, 30] width 268 height 14
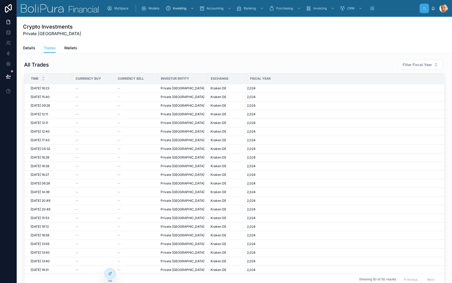
scroll to position [0, 0]
click at [432, 64] on button "Filter Fiscal Year" at bounding box center [420, 65] width 44 height 10
click at [305, 67] on div "All Trades Filter Fiscal Year" at bounding box center [234, 64] width 421 height 10
click at [438, 66] on button "Filter Fiscal Year" at bounding box center [420, 65] width 44 height 10
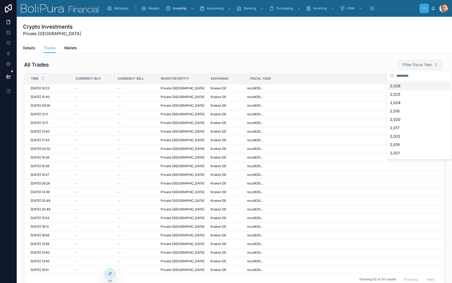
click at [438, 66] on button "Filter Fiscal Year" at bounding box center [420, 65] width 44 height 10
click at [341, 66] on div "All Trades Filter Fiscal Year" at bounding box center [234, 64] width 421 height 10
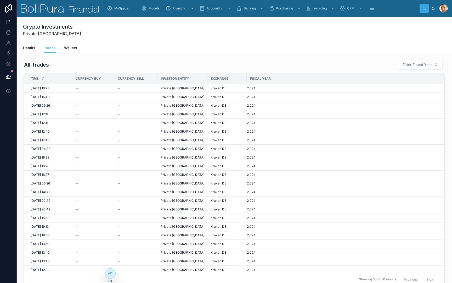
click at [270, 71] on div "All Trades Filter Fiscal Year Time Currency Buy Currency Sell Investor Entity E…" at bounding box center [234, 172] width 421 height 226
